Goal: Information Seeking & Learning: Learn about a topic

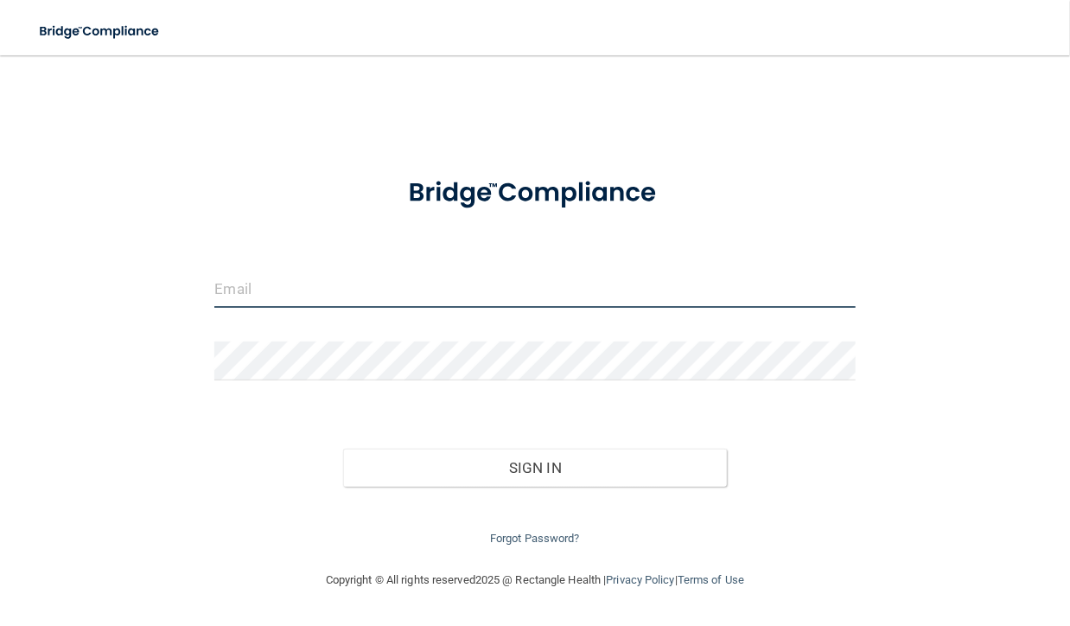
click at [333, 295] on input "email" at bounding box center [534, 288] width 641 height 39
type input "[EMAIL_ADDRESS][DOMAIN_NAME]"
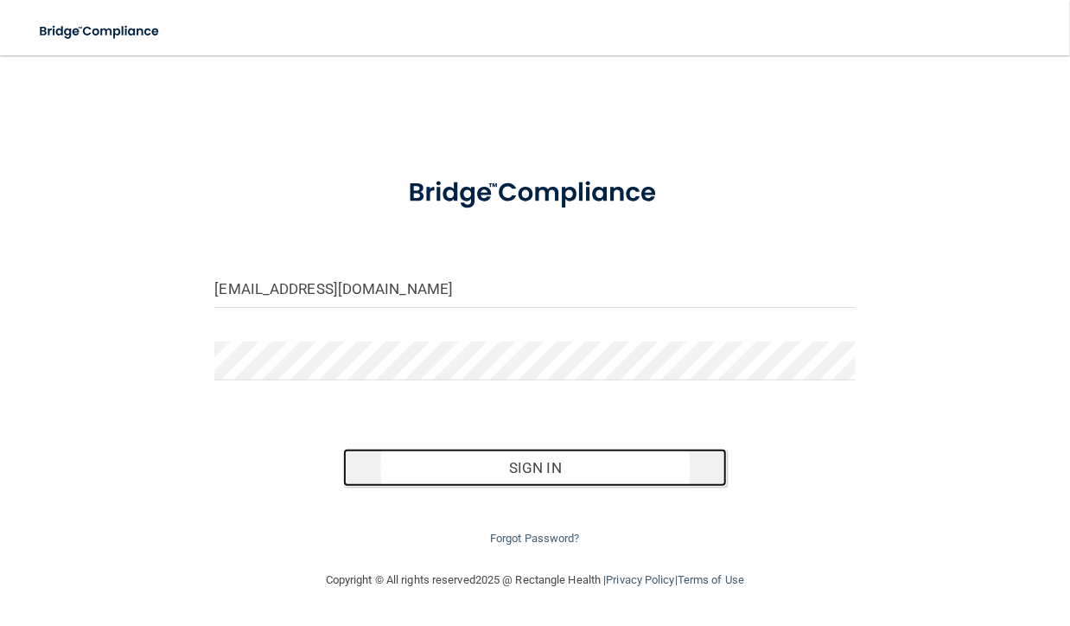
click at [429, 463] on button "Sign In" at bounding box center [535, 468] width 385 height 38
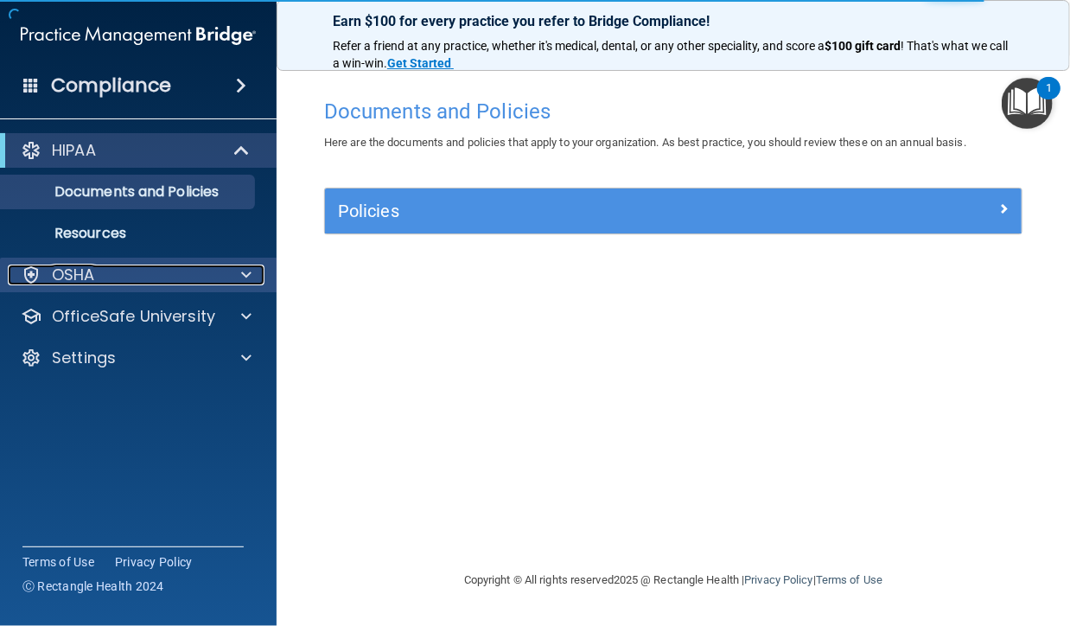
click at [192, 272] on div "OSHA" at bounding box center [115, 275] width 214 height 21
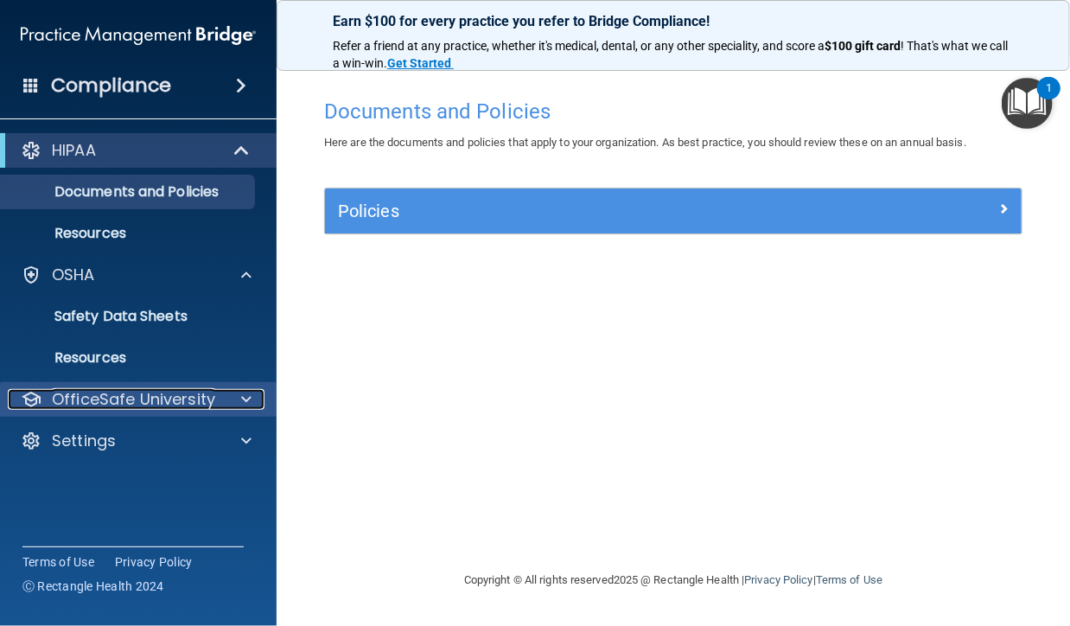
click at [156, 400] on p "OfficeSafe University" at bounding box center [133, 399] width 163 height 21
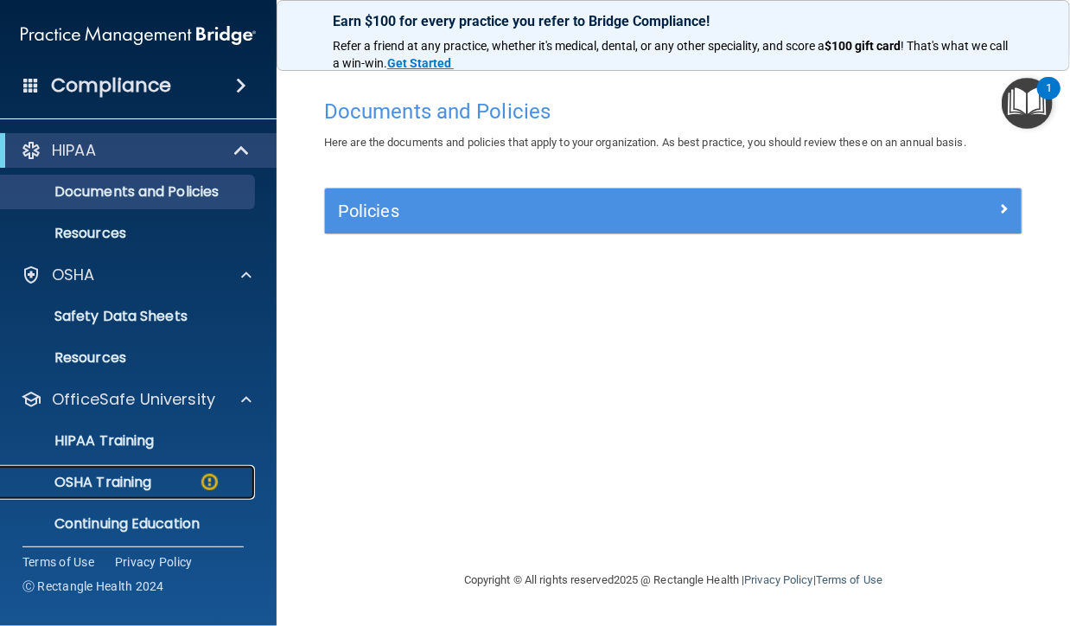
click at [148, 477] on p "OSHA Training" at bounding box center [81, 482] width 140 height 17
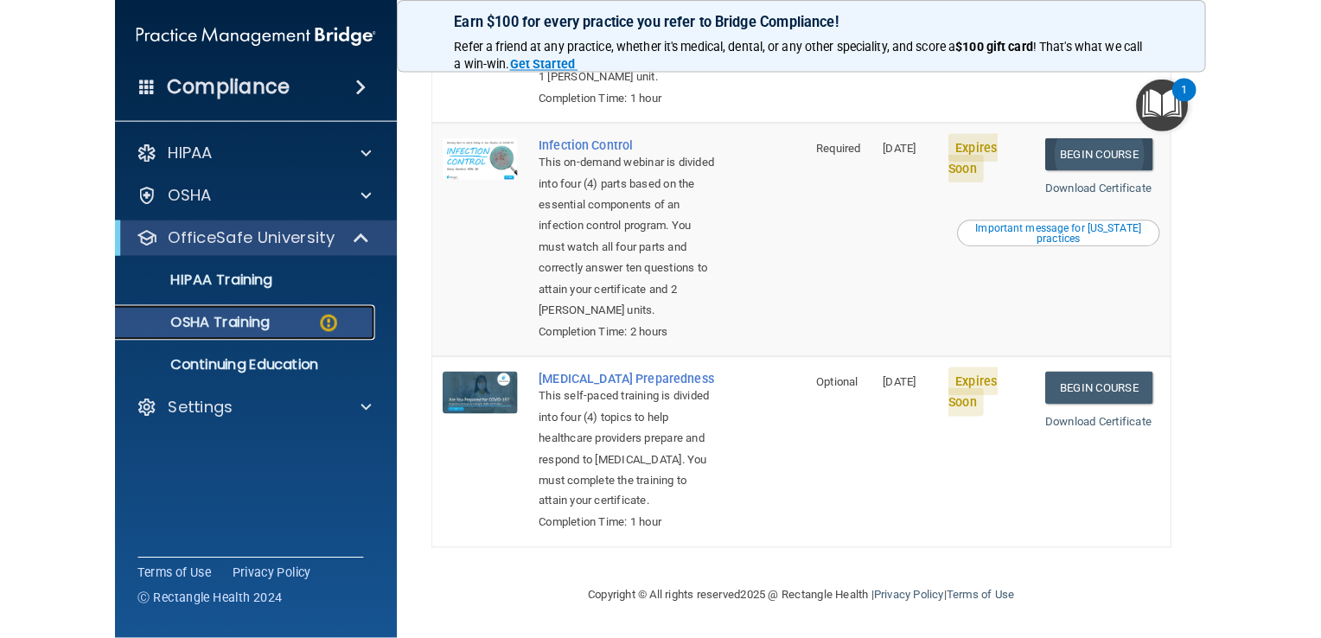
scroll to position [603, 0]
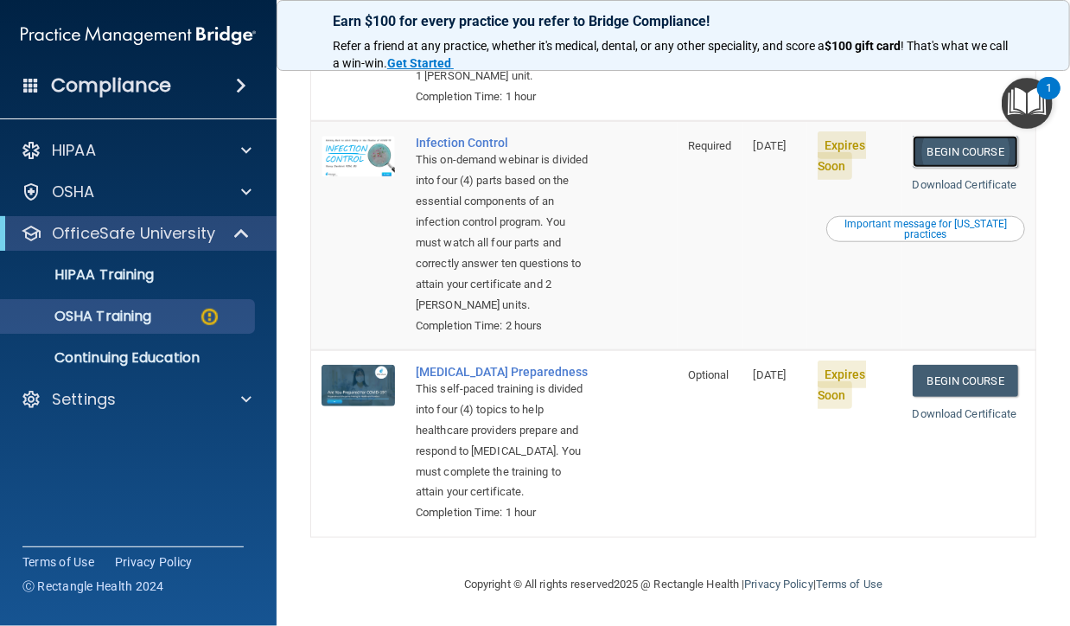
click at [951, 154] on link "Begin Course" at bounding box center [965, 152] width 105 height 32
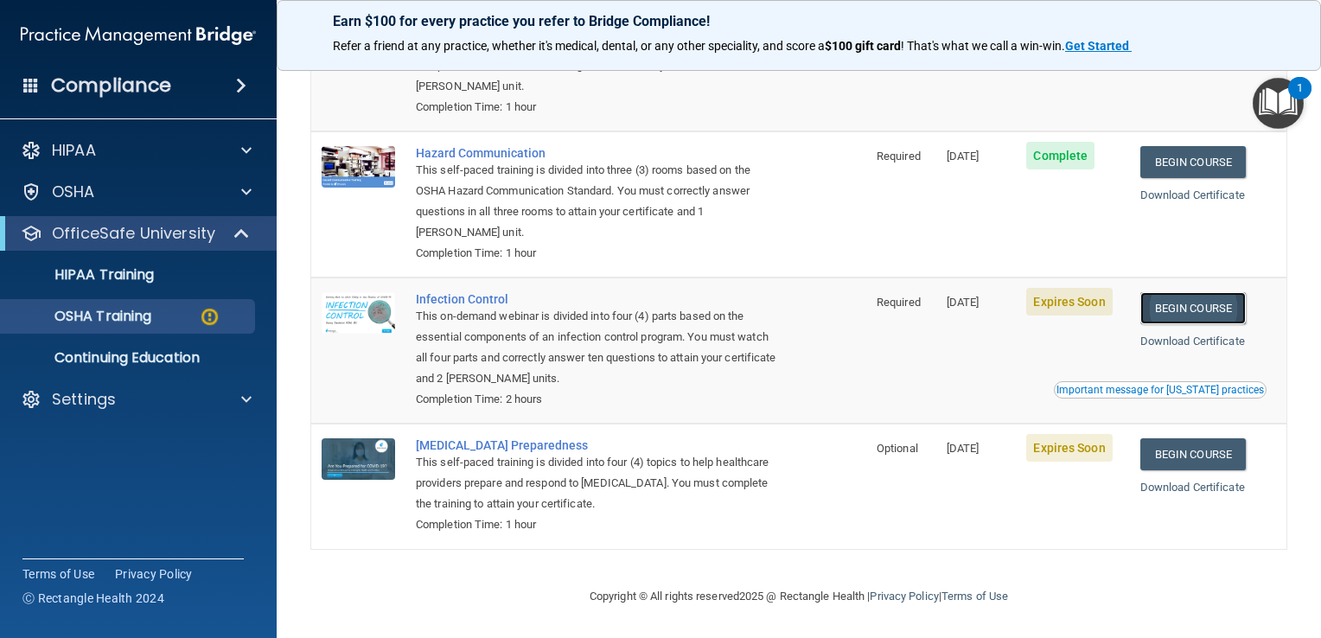
scroll to position [259, 0]
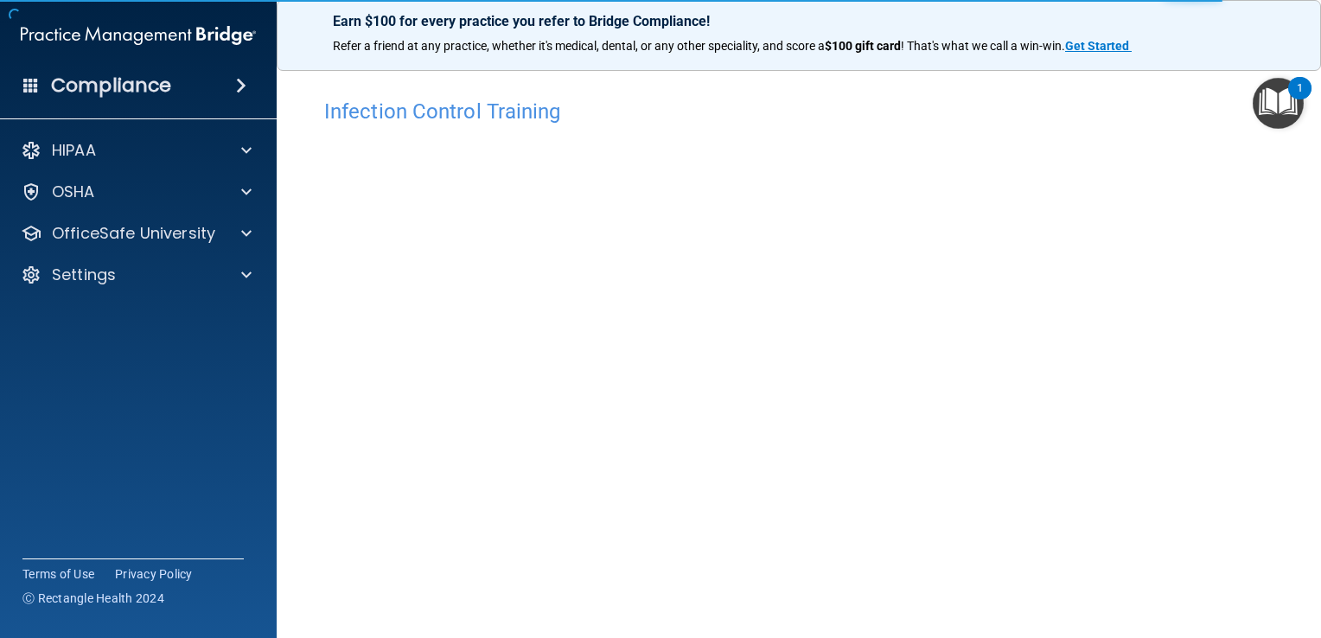
scroll to position [101, 0]
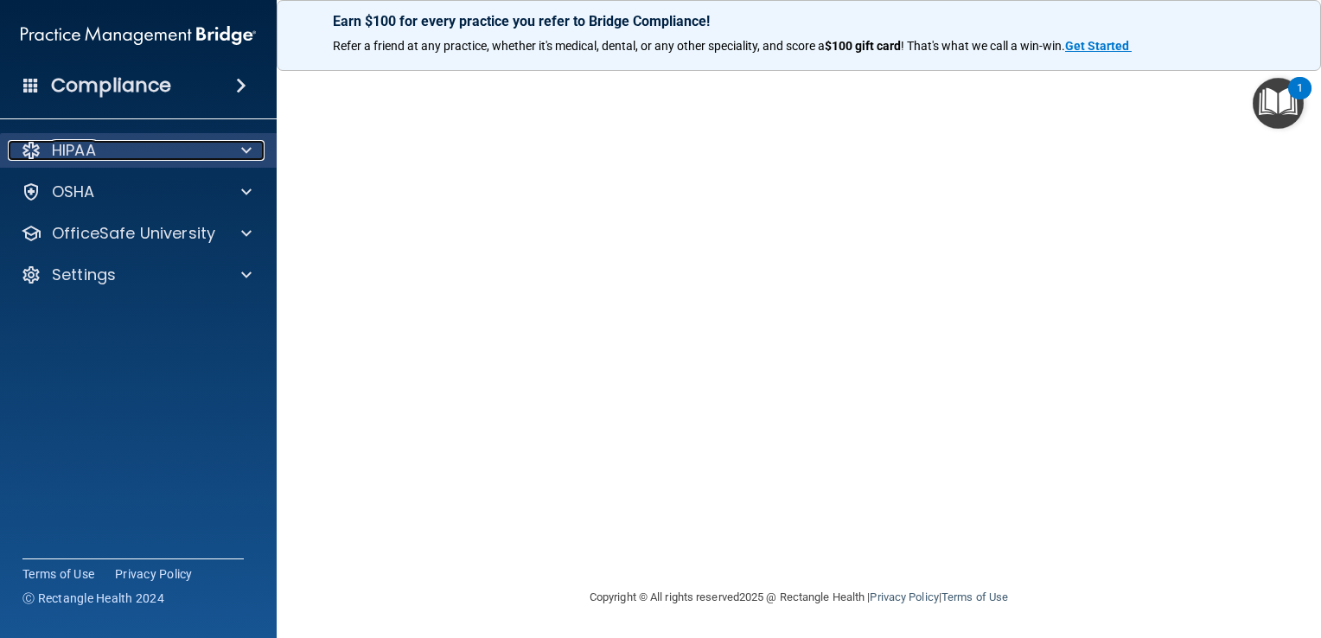
click at [163, 156] on div "HIPAA" at bounding box center [115, 150] width 214 height 21
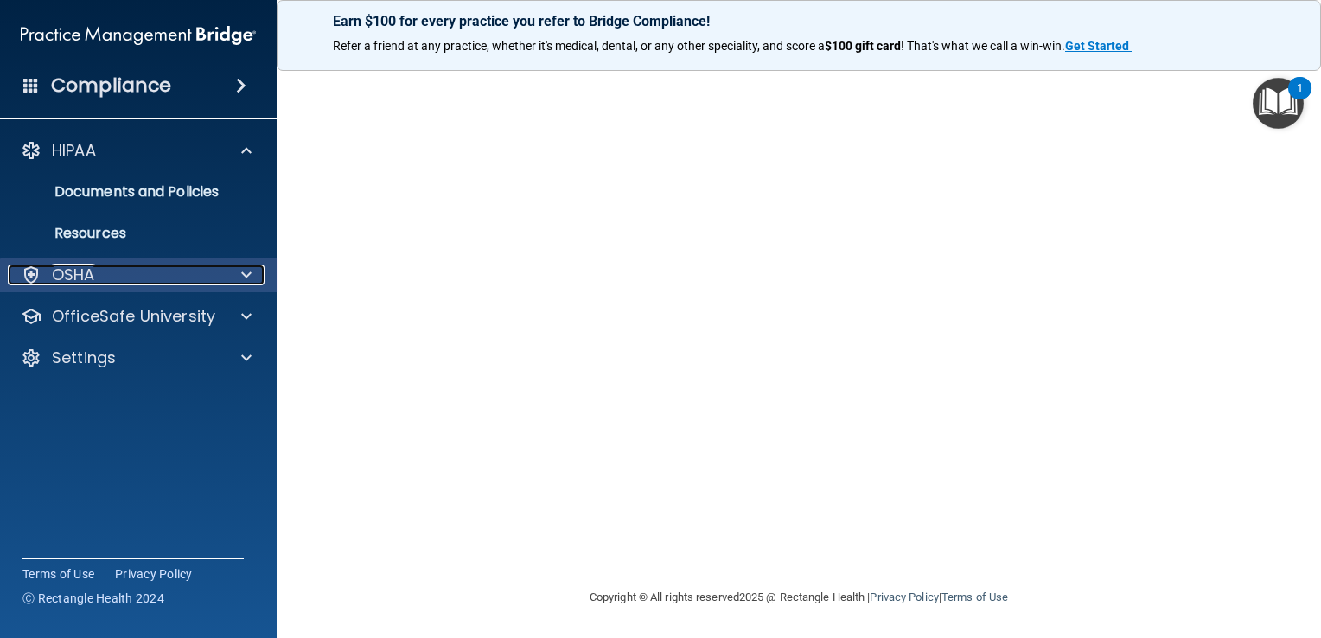
click at [135, 269] on div "OSHA" at bounding box center [115, 275] width 214 height 21
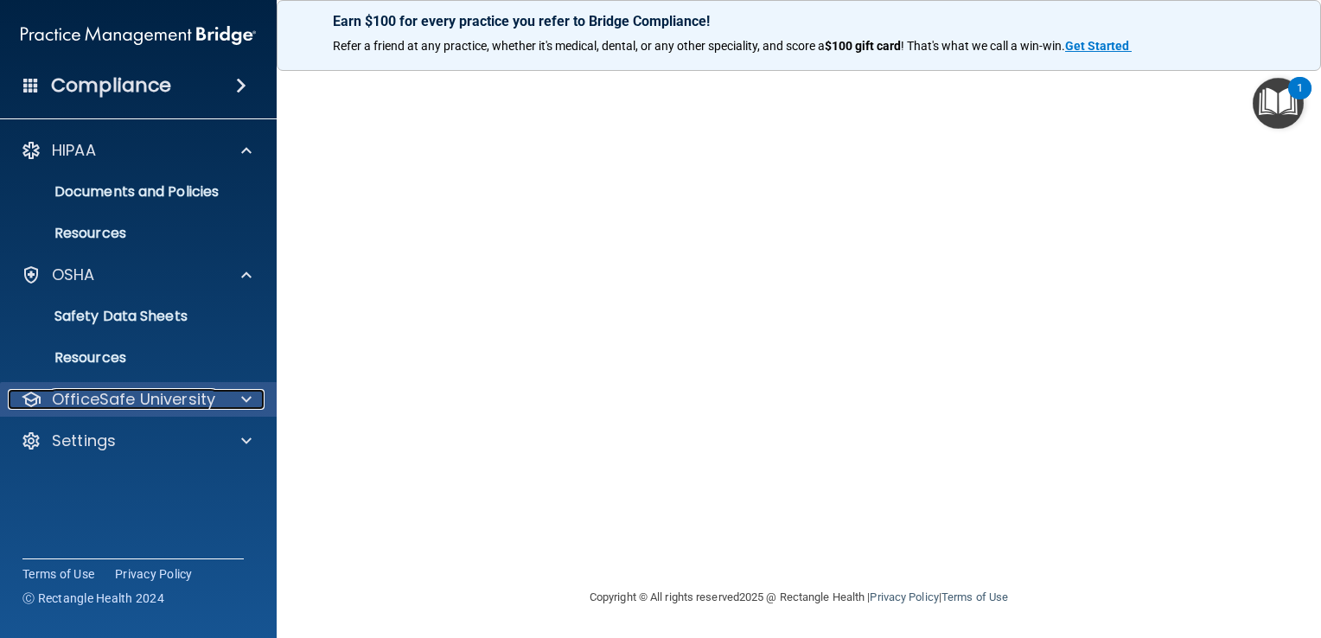
click at [104, 396] on p "OfficeSafe University" at bounding box center [133, 399] width 163 height 21
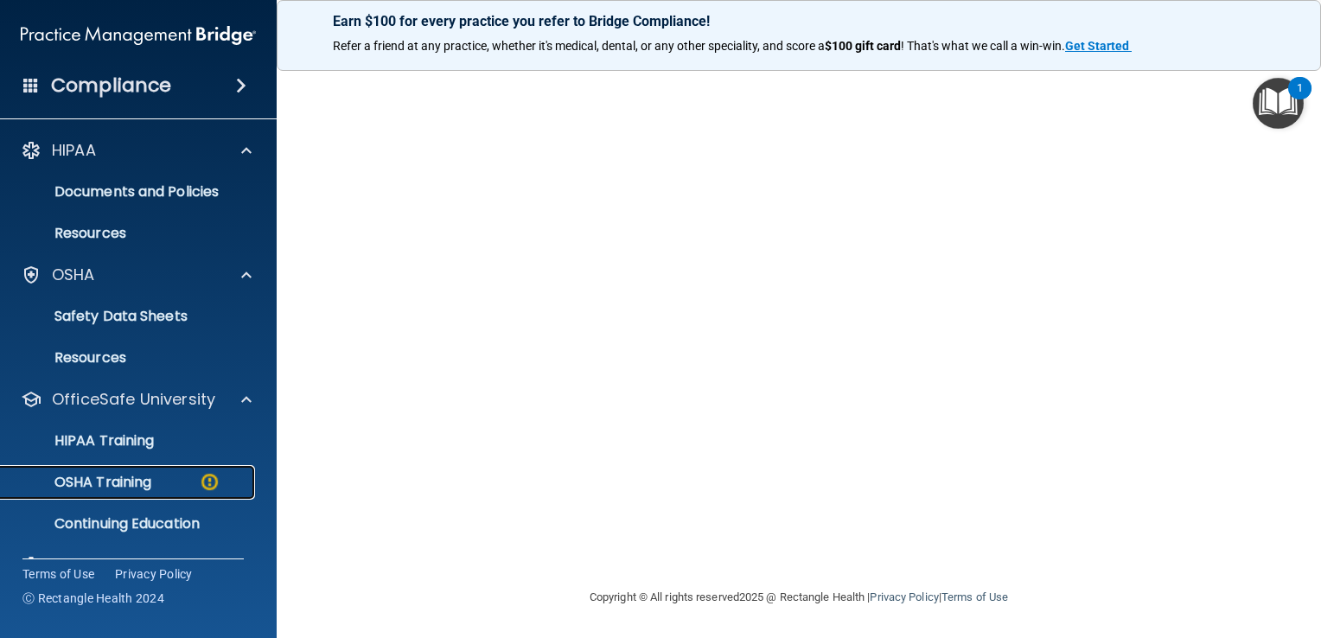
click at [112, 479] on p "OSHA Training" at bounding box center [81, 482] width 140 height 17
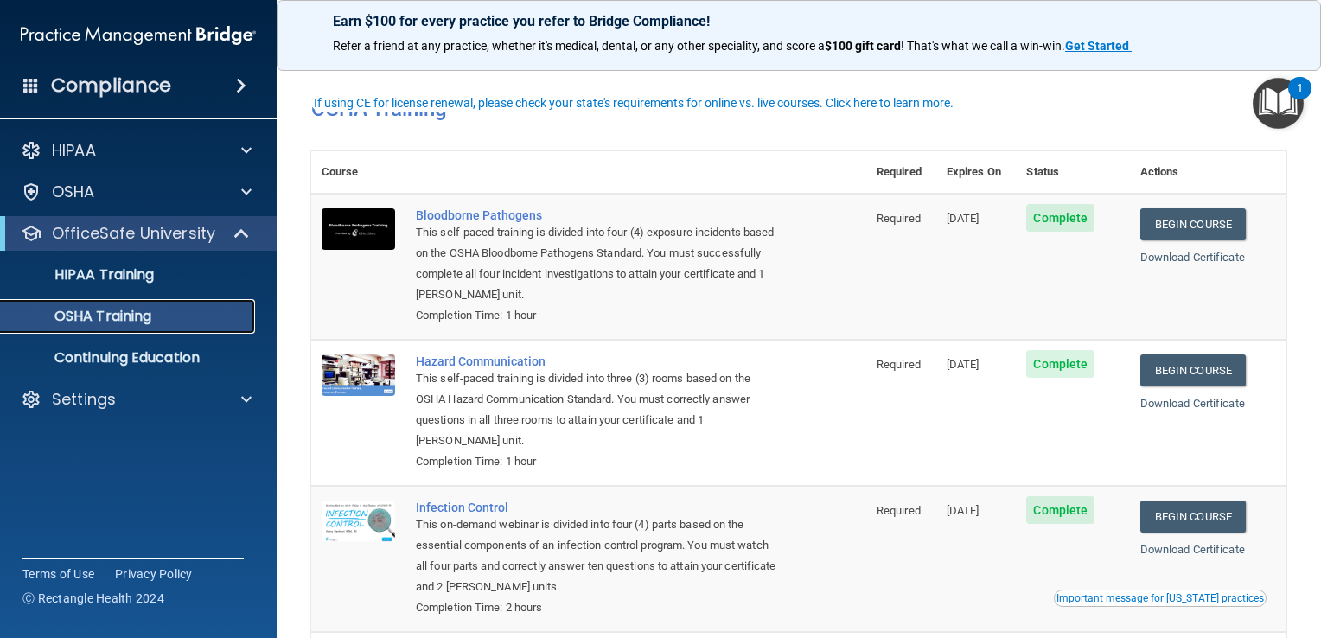
scroll to position [211, 0]
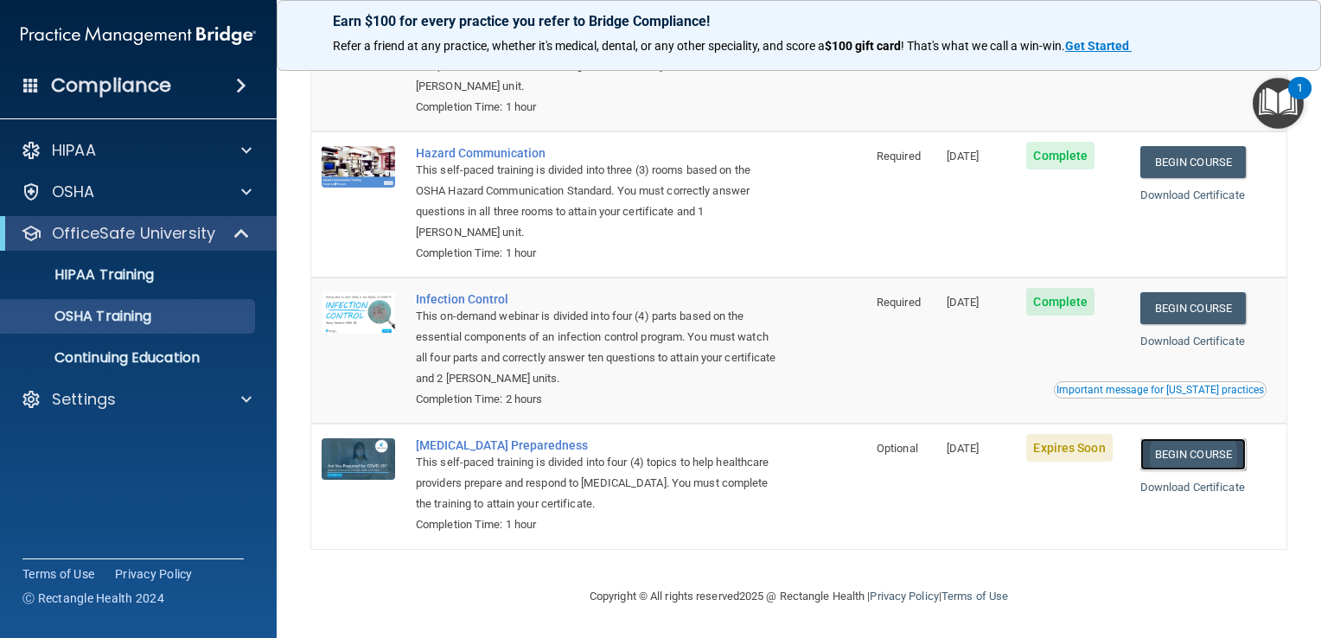
click at [1069, 459] on link "Begin Course" at bounding box center [1192, 454] width 105 height 32
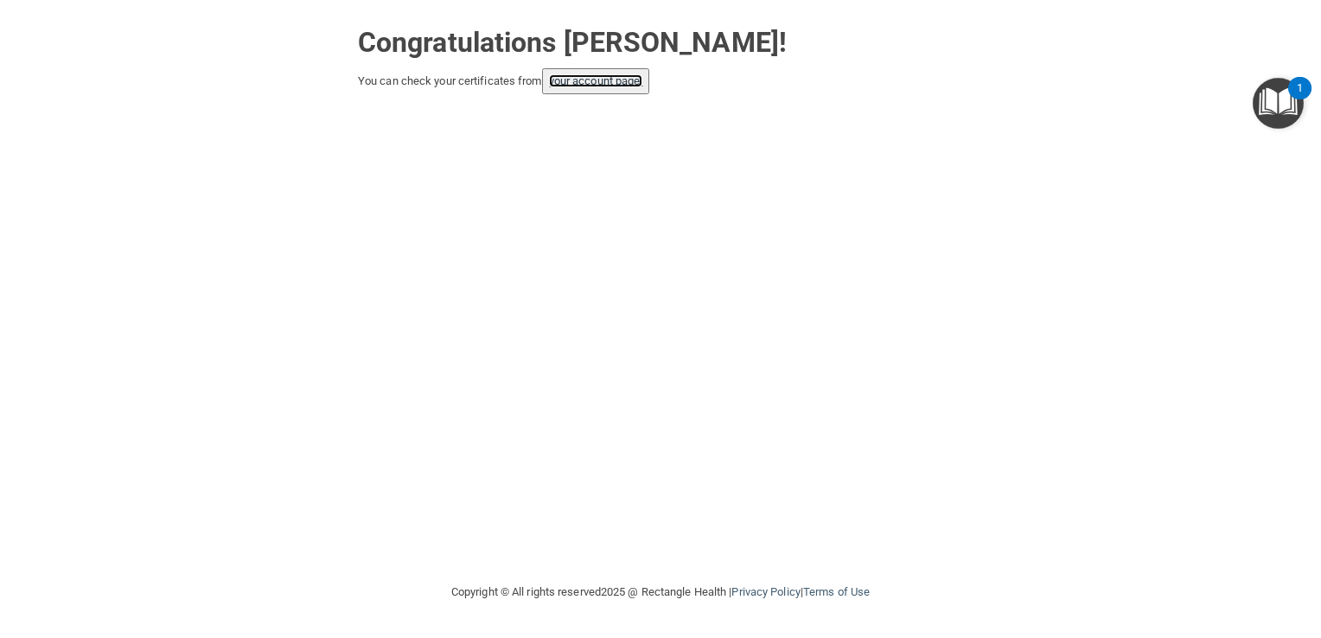
click at [595, 77] on link "your account page!" at bounding box center [596, 80] width 94 height 13
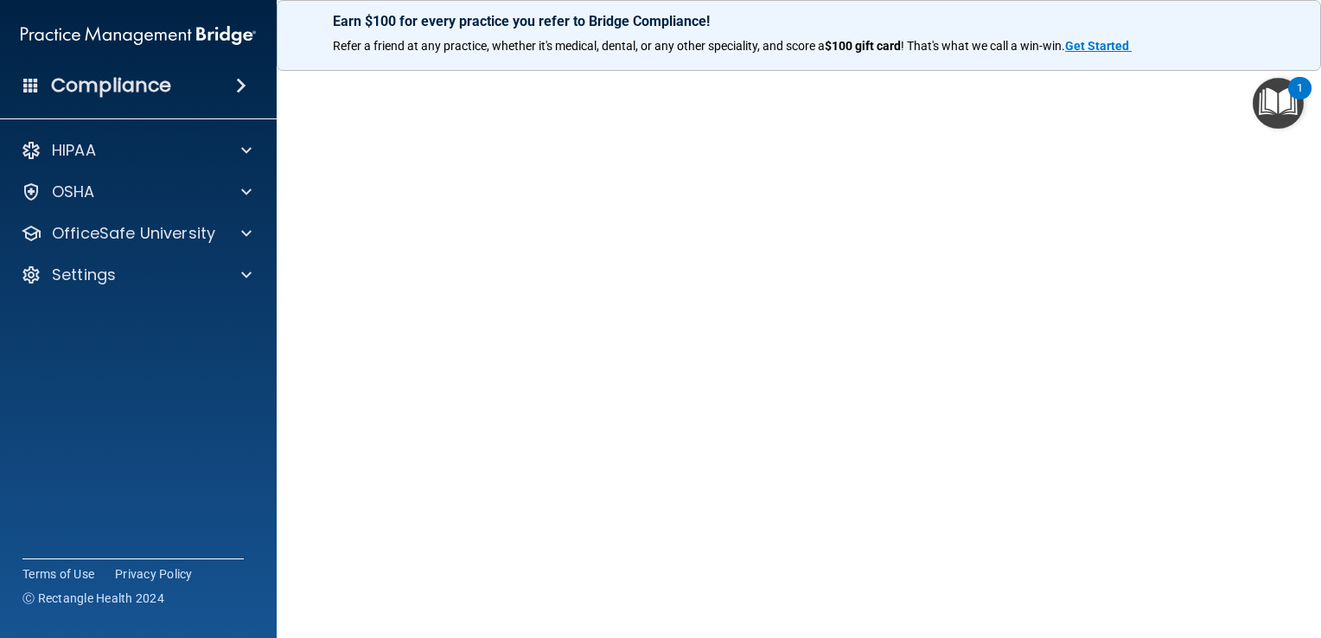
scroll to position [55, 0]
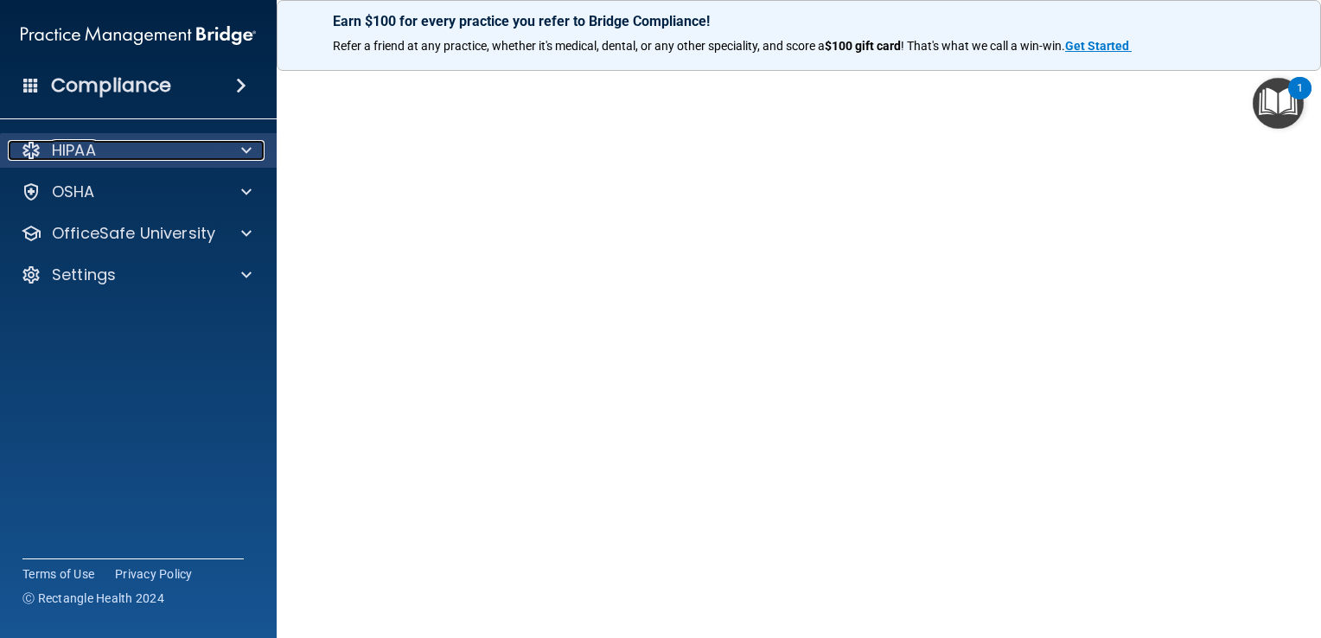
click at [166, 155] on div "HIPAA" at bounding box center [115, 150] width 214 height 21
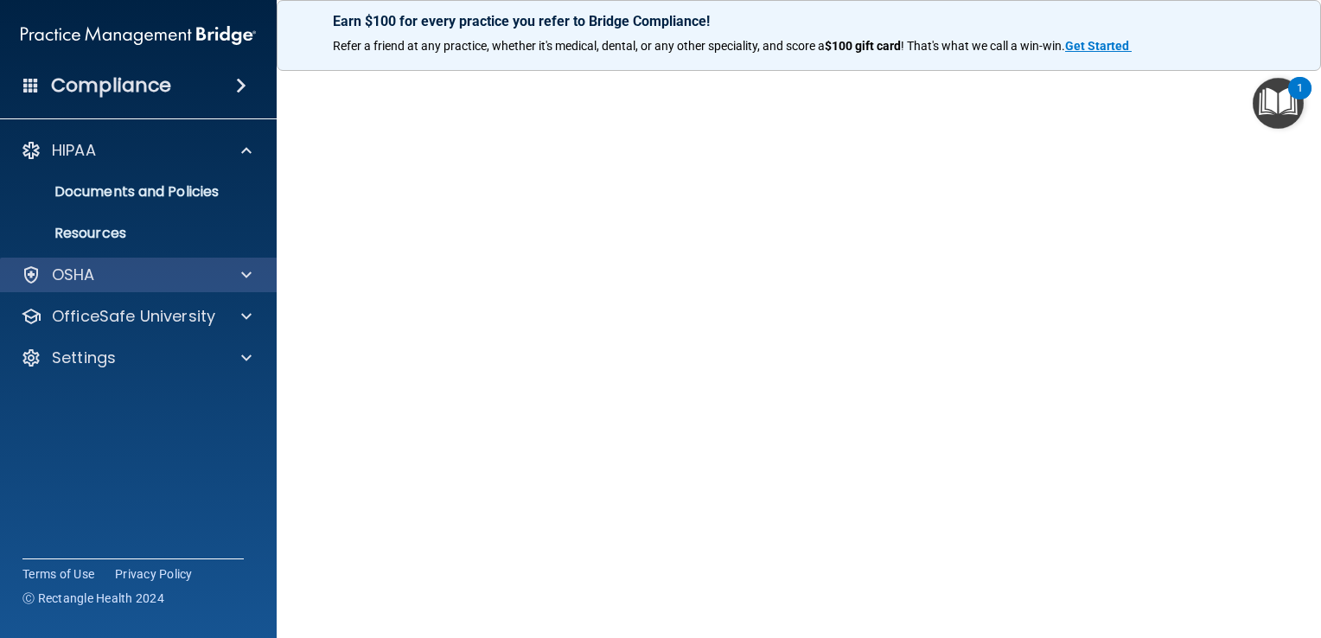
click at [131, 289] on div "OSHA" at bounding box center [138, 275] width 277 height 35
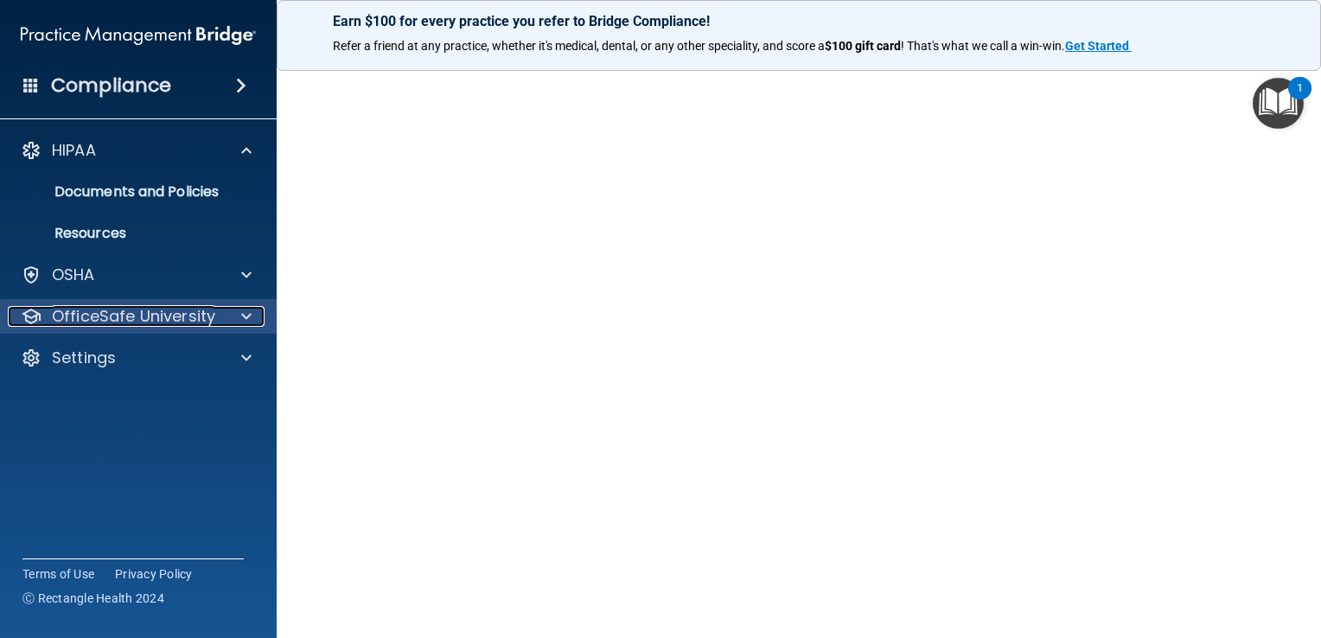
click at [252, 306] on div at bounding box center [243, 316] width 43 height 21
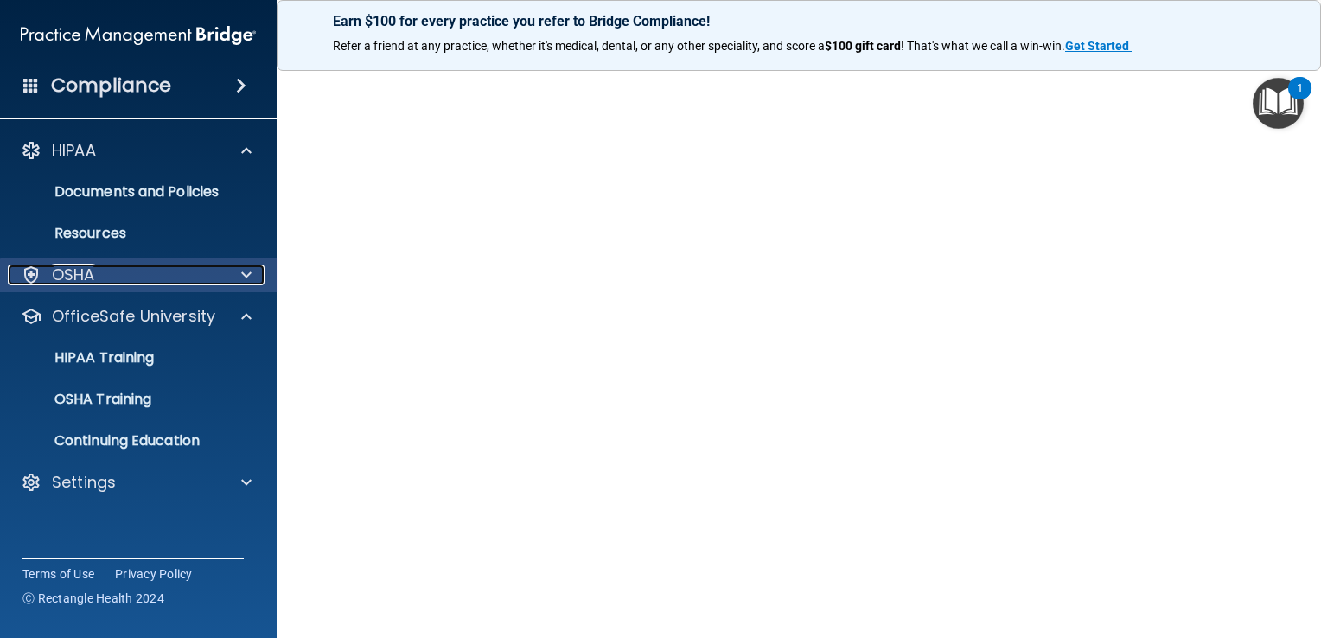
click at [242, 275] on span at bounding box center [246, 275] width 10 height 21
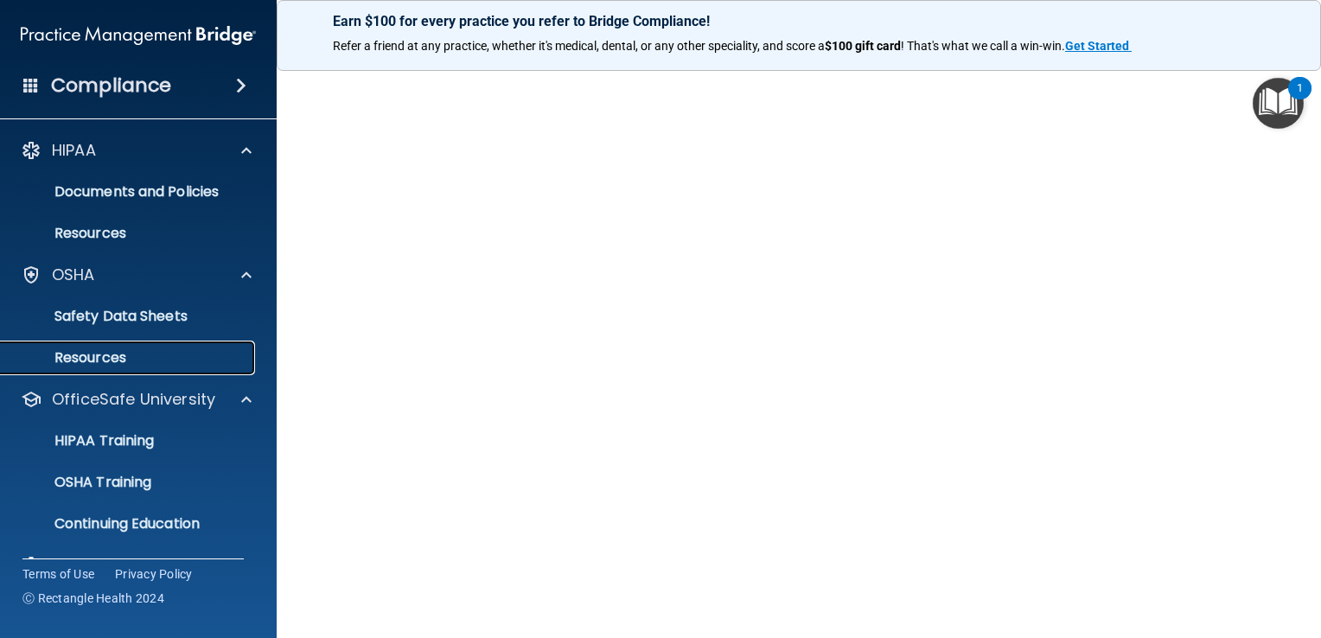
click at [181, 353] on p "Resources" at bounding box center [129, 357] width 236 height 17
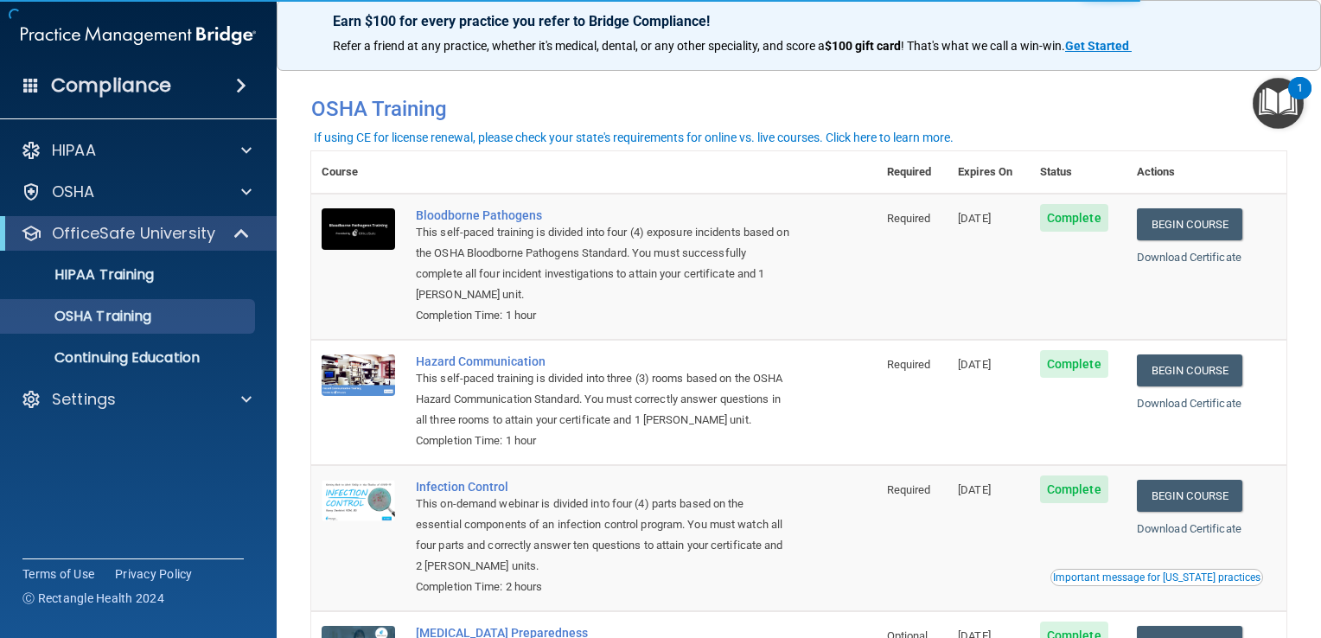
scroll to position [190, 0]
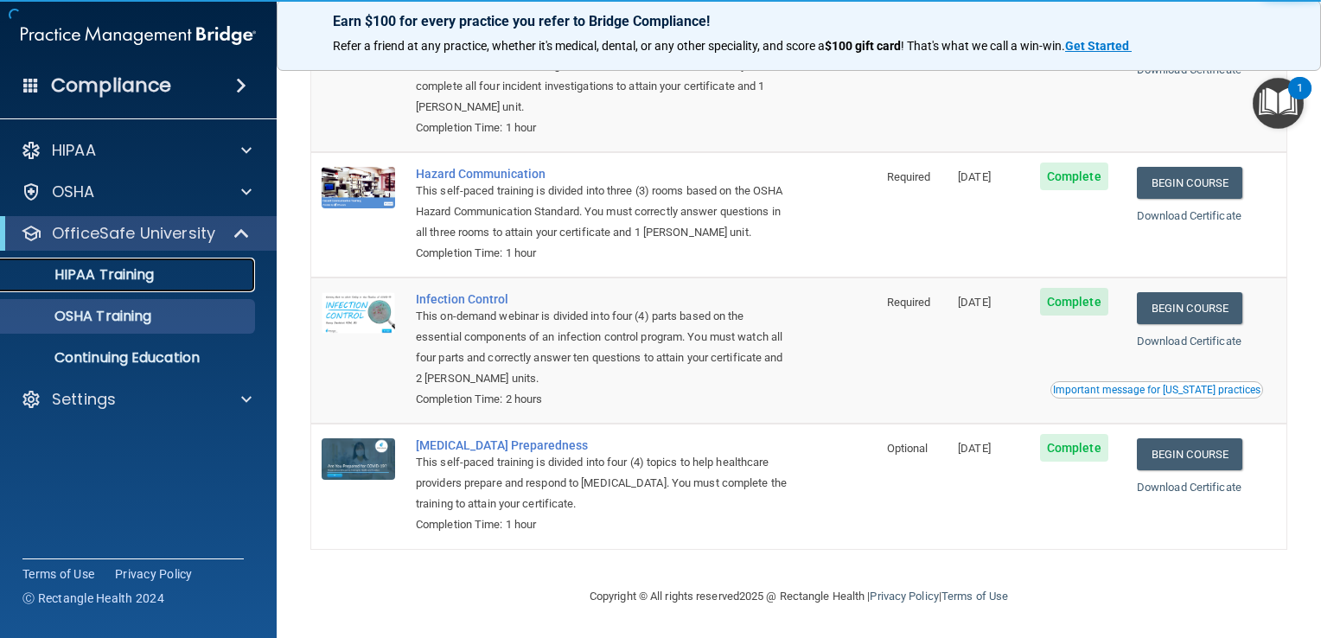
click at [196, 288] on link "HIPAA Training" at bounding box center [119, 275] width 272 height 35
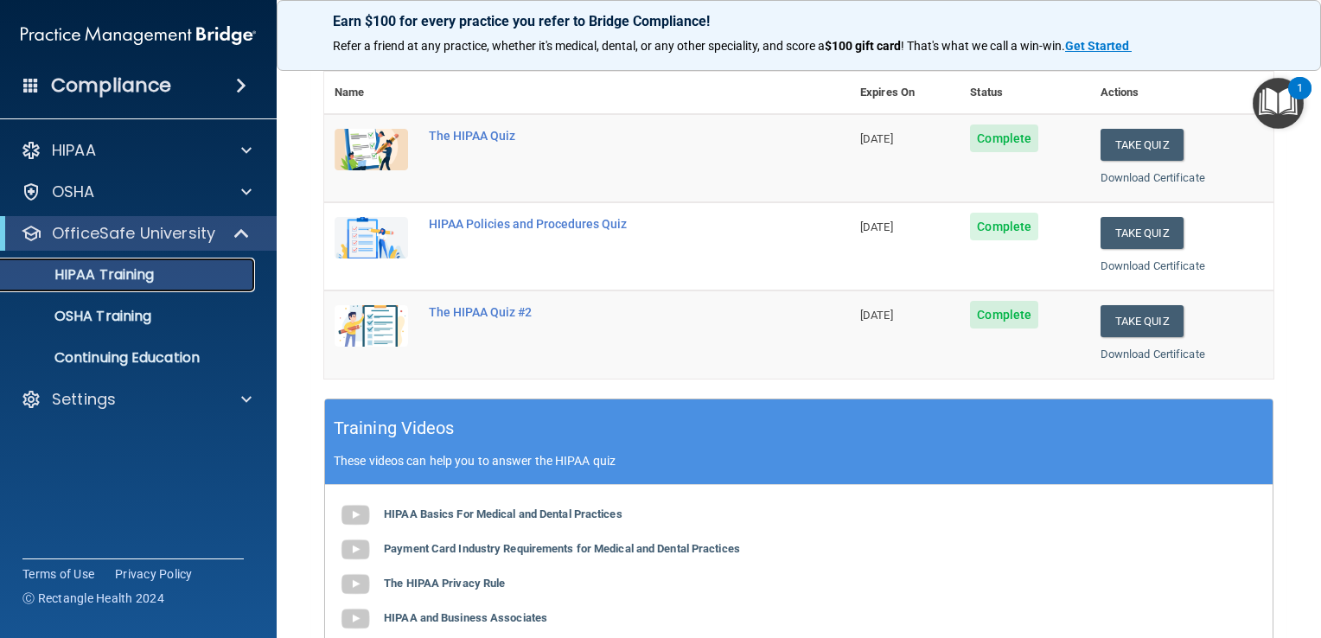
scroll to position [660, 0]
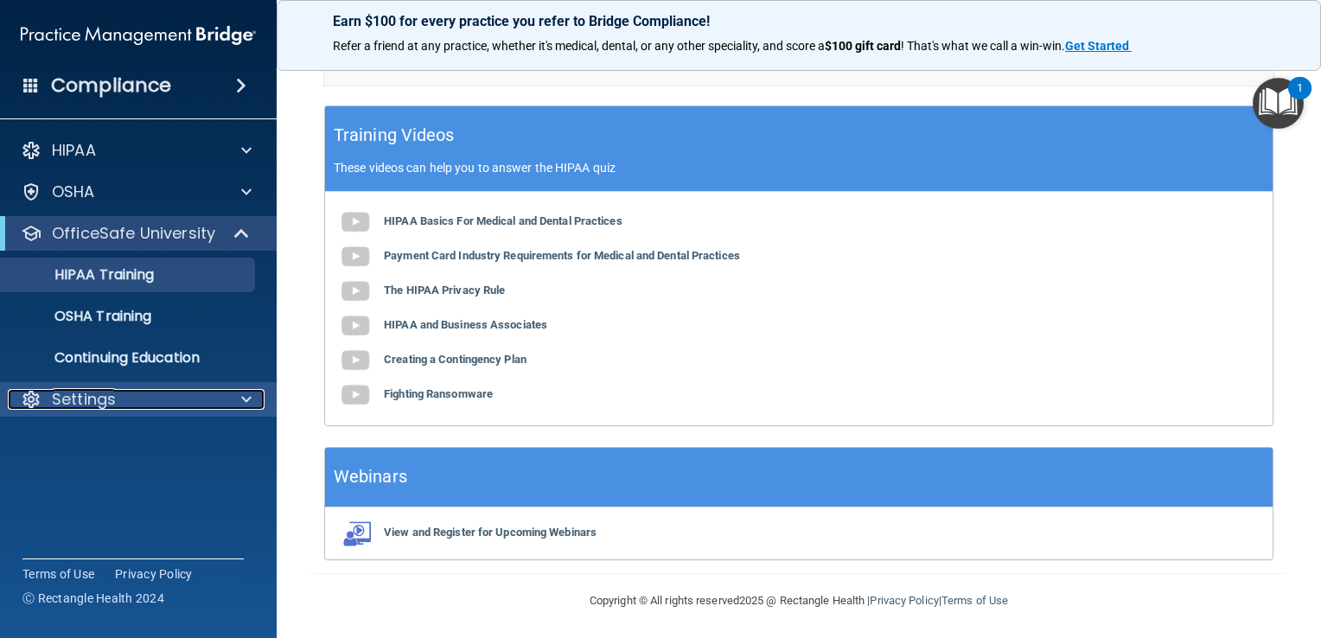
click at [169, 395] on div "Settings" at bounding box center [115, 399] width 214 height 21
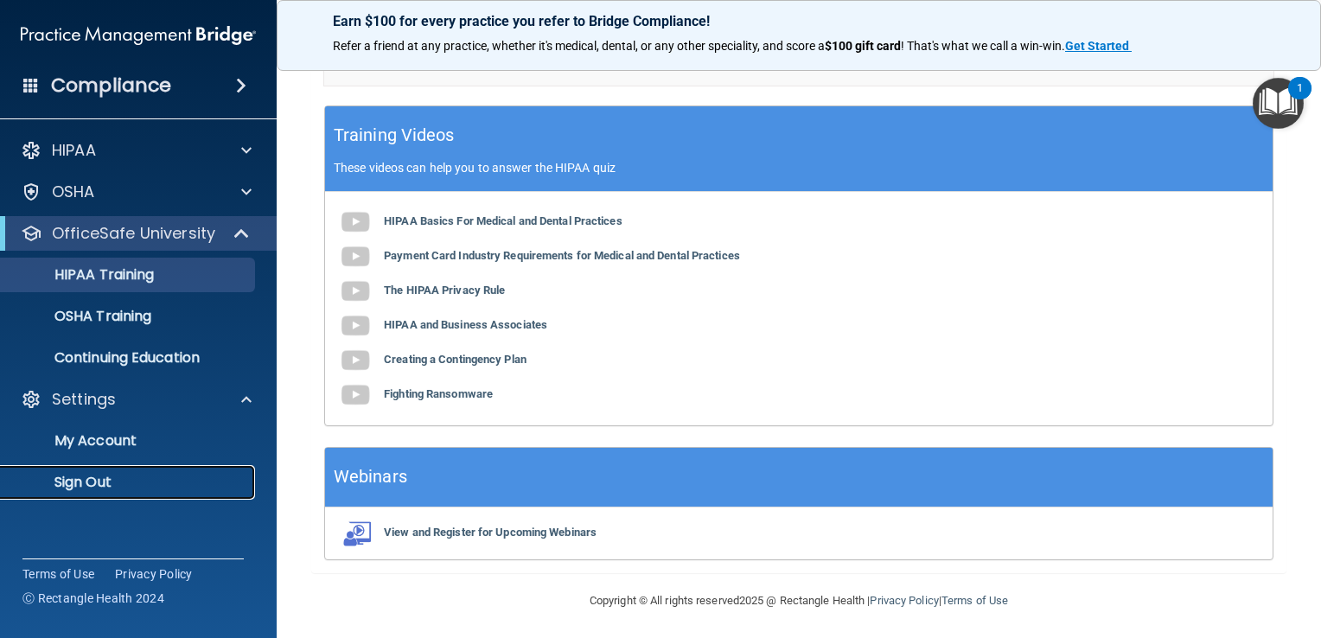
click at [135, 484] on p "Sign Out" at bounding box center [129, 482] width 236 height 17
